Goal: Task Accomplishment & Management: Manage account settings

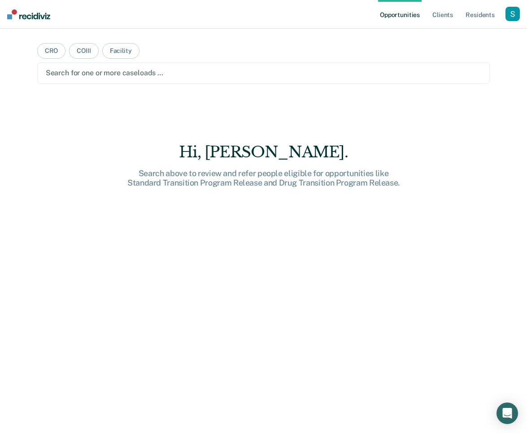
click at [516, 14] on div "button" at bounding box center [513, 14] width 14 height 14
click at [462, 36] on link "Profile" at bounding box center [477, 37] width 72 height 8
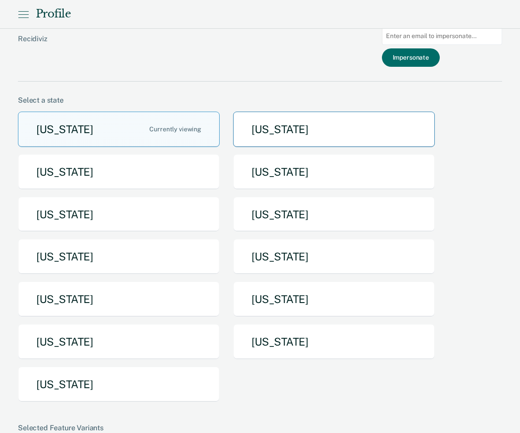
click at [287, 137] on button "[US_STATE]" at bounding box center [334, 129] width 202 height 35
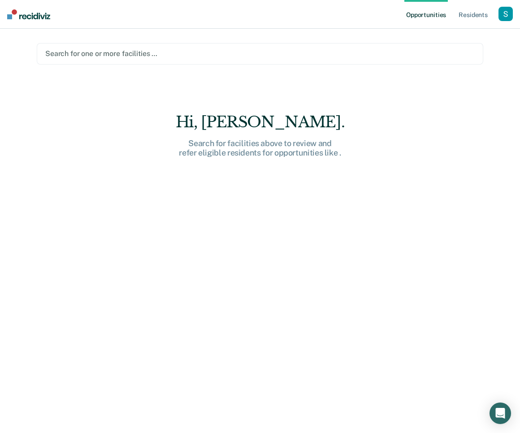
click at [503, 15] on div "button" at bounding box center [506, 14] width 14 height 14
click at [451, 38] on link "Profile" at bounding box center [470, 37] width 72 height 8
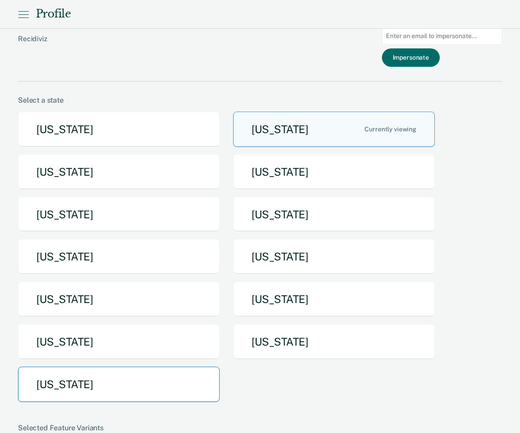
click at [138, 371] on button "[US_STATE]" at bounding box center [119, 384] width 202 height 35
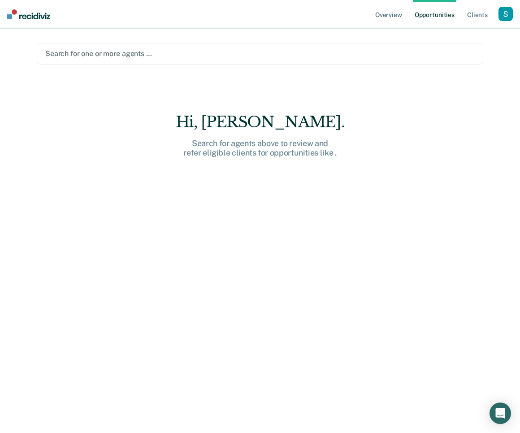
click at [503, 13] on div "button" at bounding box center [506, 14] width 14 height 14
click at [450, 32] on div "Profile How it works Log Out" at bounding box center [470, 48] width 87 height 44
click at [450, 35] on link "Profile" at bounding box center [470, 37] width 72 height 8
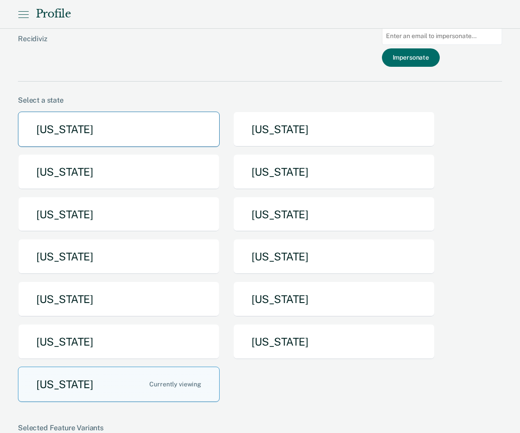
click at [75, 144] on button "[US_STATE]" at bounding box center [119, 129] width 202 height 35
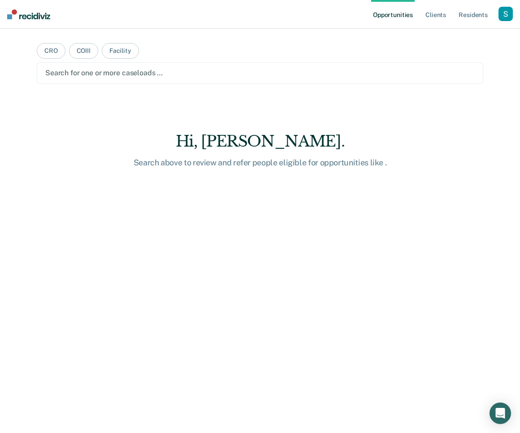
click at [500, 16] on div "button" at bounding box center [506, 14] width 14 height 14
click at [468, 38] on link "Profile" at bounding box center [470, 37] width 72 height 8
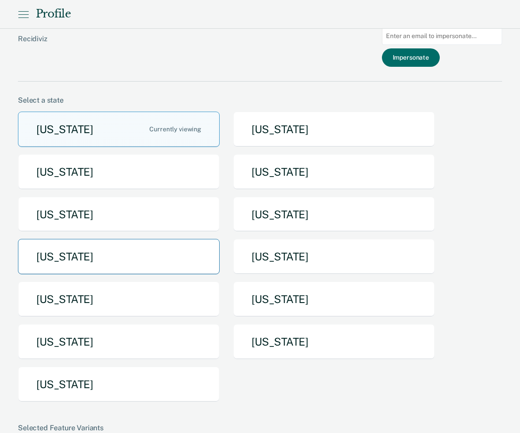
click at [65, 252] on button "[US_STATE]" at bounding box center [119, 256] width 202 height 35
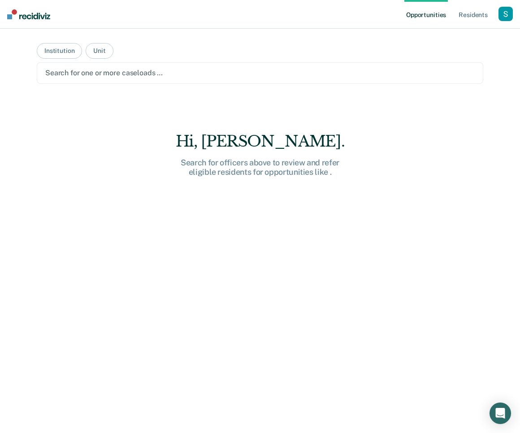
click at [144, 51] on main "Institution Unit Search for one or more caseloads … Hi, [PERSON_NAME]. Search f…" at bounding box center [260, 220] width 468 height 383
click at [508, 13] on div "button" at bounding box center [506, 14] width 14 height 14
click at [183, 90] on main "Institution Unit Search for one or more caseloads … Hi, [PERSON_NAME]. Search f…" at bounding box center [260, 220] width 468 height 383
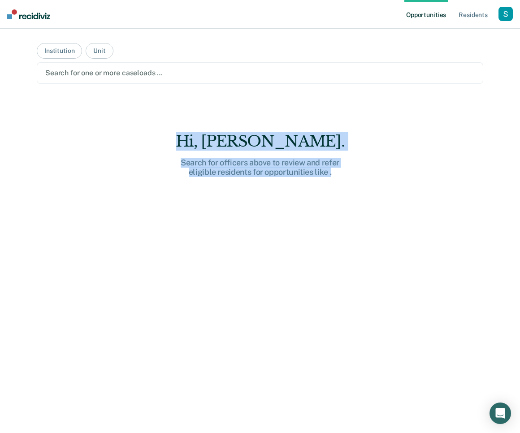
drag, startPoint x: 205, startPoint y: 145, endPoint x: 348, endPoint y: 202, distance: 153.6
click at [348, 202] on div "Hi, [PERSON_NAME]. Search for officers above to review and refer eligible resid…" at bounding box center [260, 298] width 447 height 333
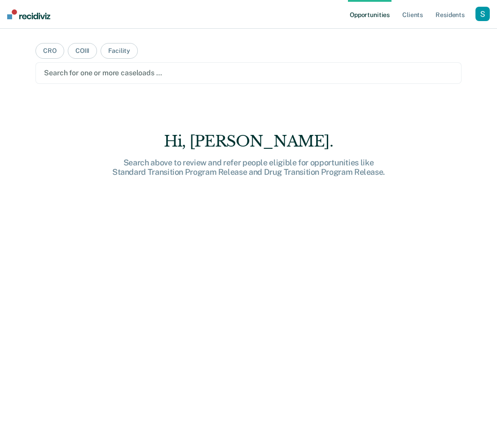
click at [482, 12] on div "button" at bounding box center [482, 14] width 14 height 14
click at [425, 35] on link "Profile" at bounding box center [446, 37] width 72 height 8
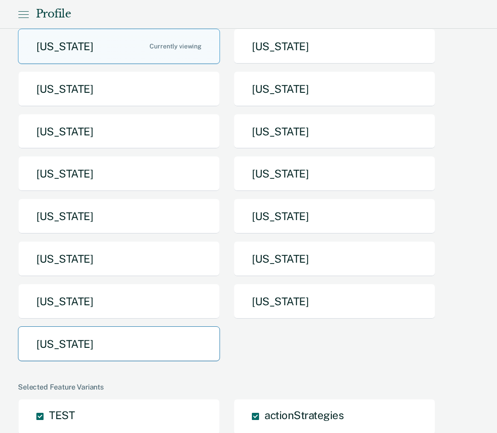
scroll to position [92, 0]
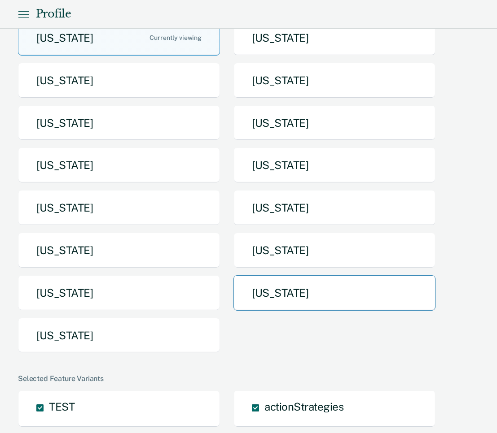
click at [325, 289] on button "[US_STATE]" at bounding box center [334, 292] width 202 height 35
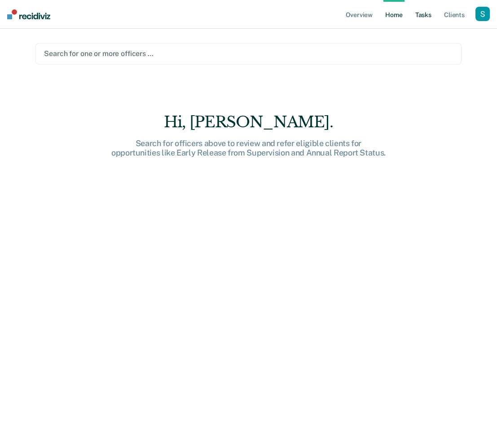
click at [425, 17] on link "Tasks" at bounding box center [423, 14] width 20 height 29
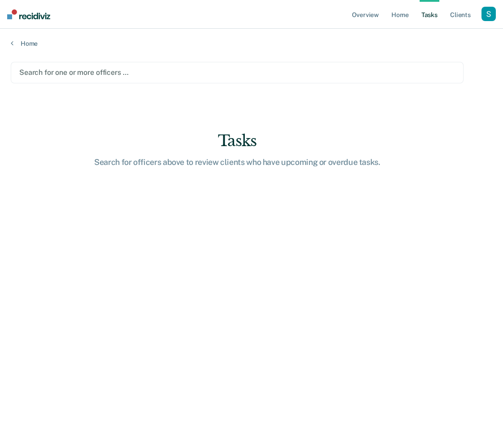
click at [152, 75] on div at bounding box center [237, 72] width 436 height 10
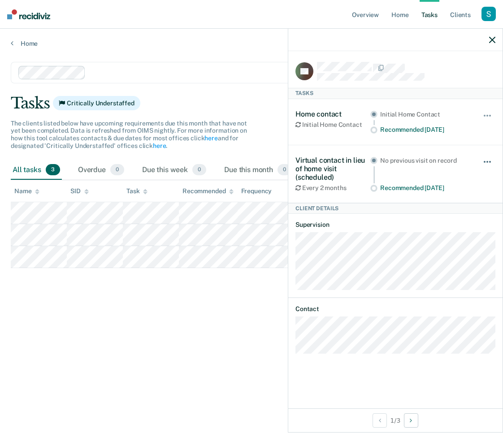
click at [493, 160] on button "button" at bounding box center [487, 166] width 15 height 14
click at [485, 116] on button "button" at bounding box center [487, 120] width 15 height 14
click at [402, 187] on div "Recommended in 3 months" at bounding box center [425, 188] width 90 height 8
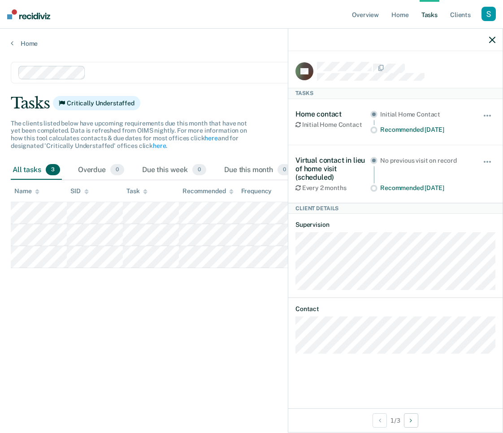
click at [489, 39] on div at bounding box center [395, 40] width 214 height 22
click at [491, 39] on icon "button" at bounding box center [492, 40] width 6 height 6
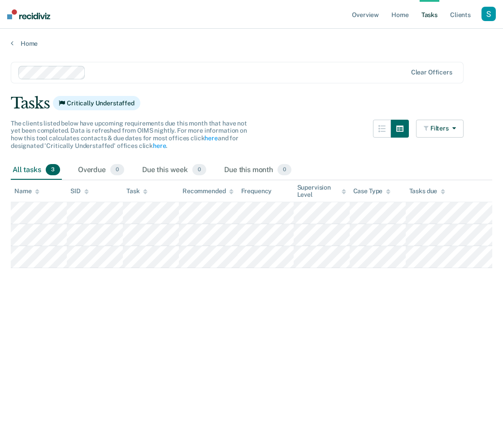
click at [243, 136] on div "The clients listed below have upcoming requirements due this month that have no…" at bounding box center [132, 135] width 242 height 30
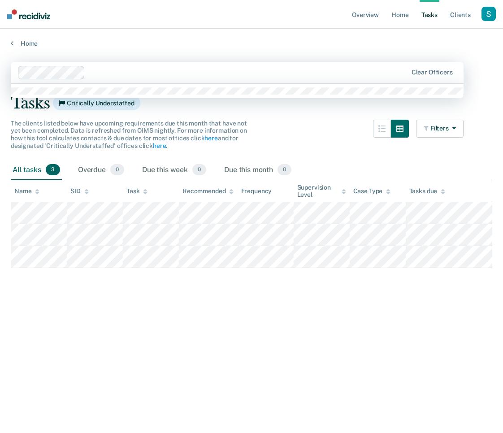
click at [102, 65] on div "Clear officers" at bounding box center [237, 73] width 453 height 22
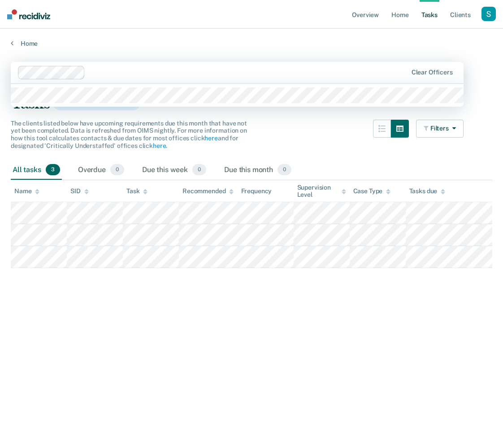
click at [105, 70] on div at bounding box center [248, 72] width 319 height 10
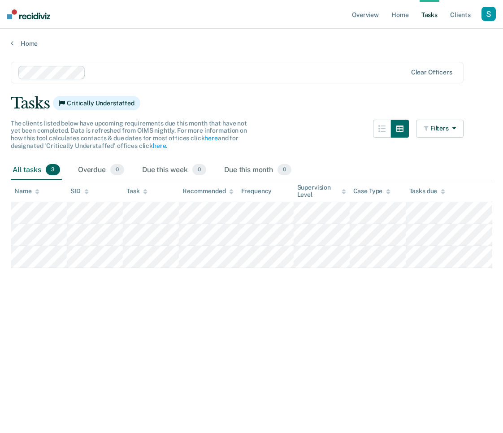
click at [106, 68] on div at bounding box center [248, 72] width 318 height 10
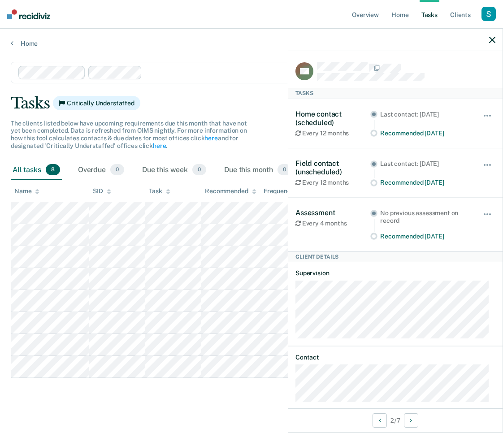
click at [492, 45] on div at bounding box center [395, 40] width 214 height 22
click at [492, 42] on icon "button" at bounding box center [492, 40] width 6 height 6
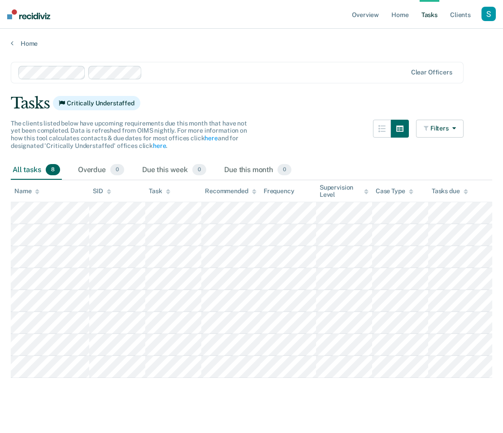
click at [360, 112] on main "Clear officers Tasks Critically Understaffed The clients listed below have upco…" at bounding box center [251, 239] width 503 height 383
click at [140, 142] on span "The clients listed below have upcoming requirements due this month that have no…" at bounding box center [129, 135] width 236 height 30
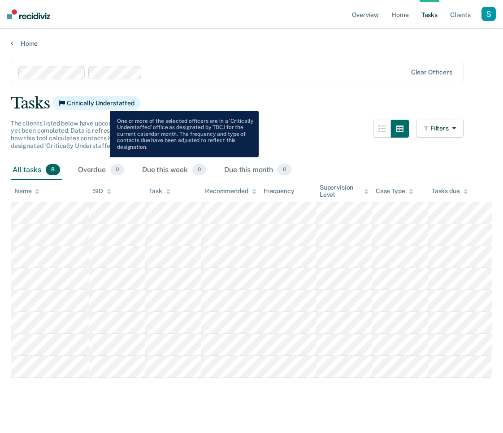
click at [103, 104] on span "Critically Understaffed" at bounding box center [96, 103] width 87 height 14
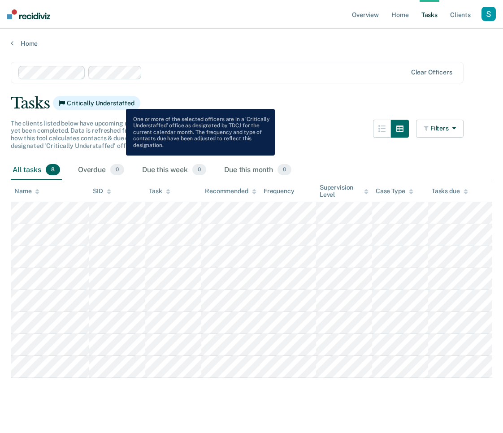
click at [194, 100] on div "Tasks Critically Understaffed" at bounding box center [252, 103] width 482 height 18
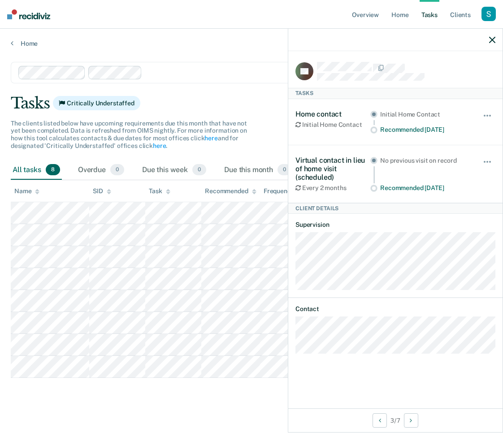
click at [487, 110] on div "Hide from tasks list for... 7 days 30 days 90 days" at bounding box center [487, 122] width 15 height 24
click at [491, 117] on button "button" at bounding box center [487, 120] width 15 height 14
drag, startPoint x: 453, startPoint y: 230, endPoint x: 481, endPoint y: 162, distance: 73.8
click at [453, 229] on dl "Supervision" at bounding box center [396, 255] width 200 height 69
click at [492, 163] on button "button" at bounding box center [487, 166] width 15 height 14
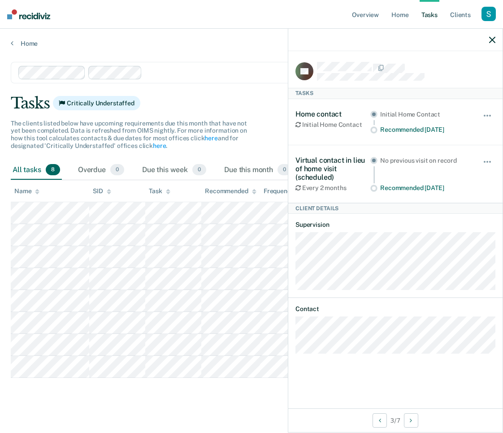
click at [487, 147] on div "Virtual contact in lieu of home visit (scheduled) Every 2 months No previous vi…" at bounding box center [396, 173] width 200 height 57
click at [488, 157] on div "Hide from tasks list for... 7 days 30 days 90 days" at bounding box center [487, 174] width 15 height 36
click at [482, 157] on div "Hide from tasks list for... 7 days 30 days 90 days" at bounding box center [487, 174] width 15 height 36
click at [486, 162] on button "button" at bounding box center [487, 166] width 15 height 14
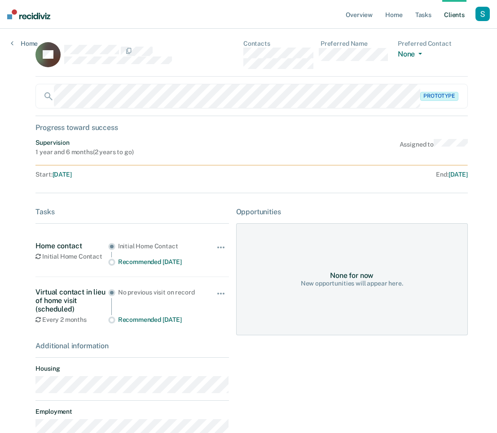
scroll to position [4, 0]
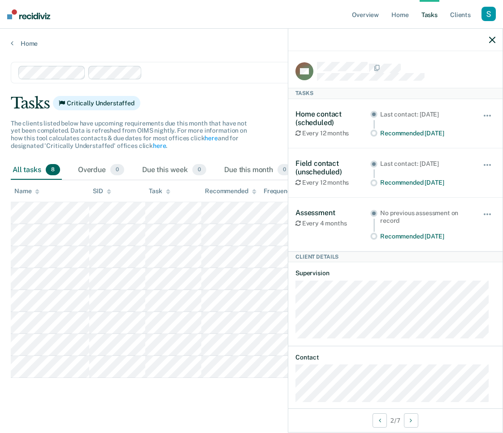
click at [490, 41] on icon "button" at bounding box center [492, 40] width 6 height 6
